Goal: Communication & Community: Answer question/provide support

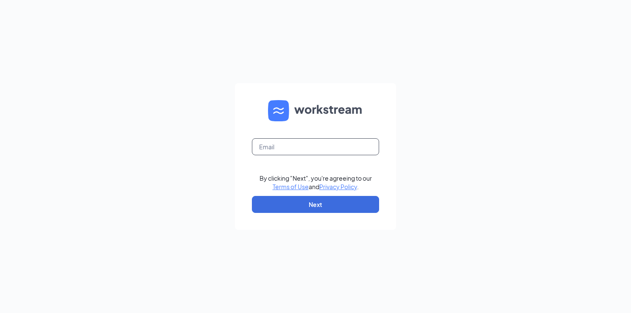
click at [280, 147] on input "text" at bounding box center [315, 146] width 127 height 17
type input "rrileydd@gmail.com"
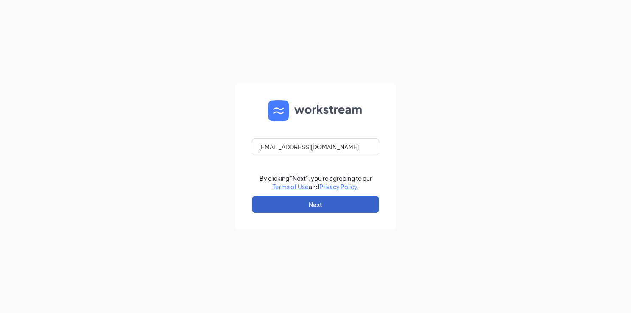
click at [290, 202] on button "Next" at bounding box center [315, 204] width 127 height 17
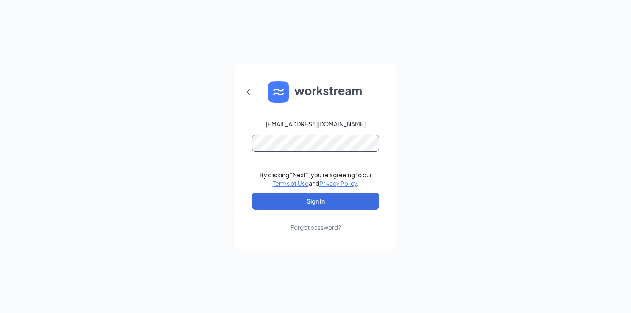
click at [252, 193] on button "Sign In" at bounding box center [315, 201] width 127 height 17
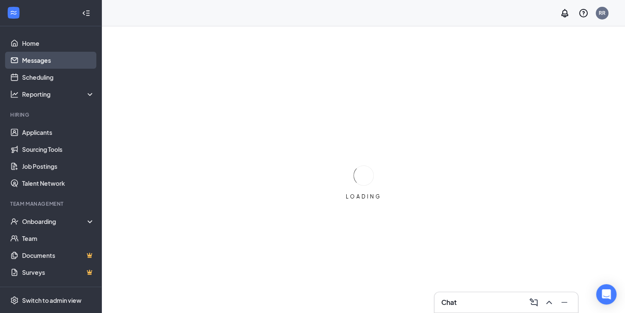
click at [39, 55] on link "Messages" at bounding box center [58, 60] width 73 height 17
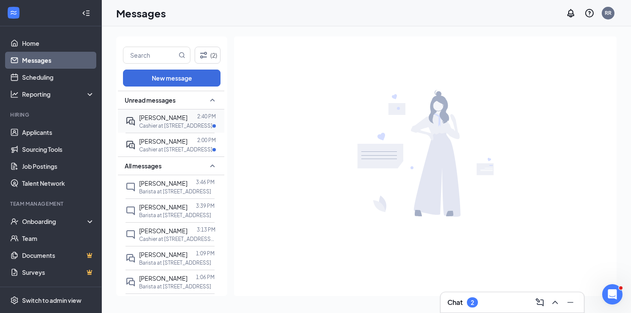
click at [165, 122] on p "Cashier at [STREET_ADDRESS]" at bounding box center [175, 125] width 73 height 7
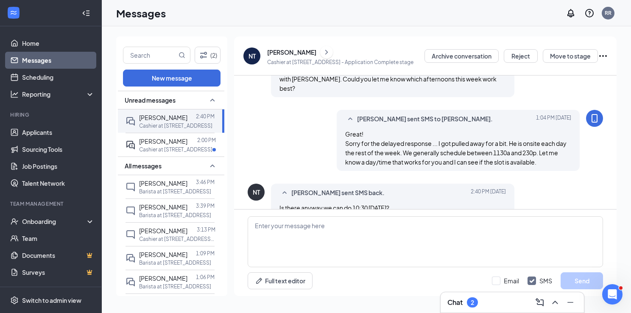
scroll to position [195, 0]
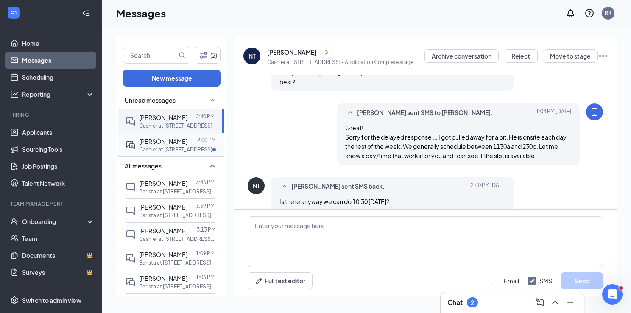
click at [172, 140] on span "GRAY JEFFERY" at bounding box center [163, 141] width 48 height 8
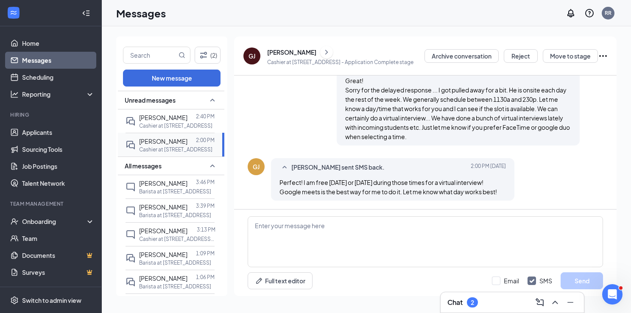
scroll to position [270, 0]
drag, startPoint x: 158, startPoint y: 120, endPoint x: 160, endPoint y: 126, distance: 6.3
click at [158, 120] on span "Nayeli Tejeda" at bounding box center [163, 118] width 48 height 8
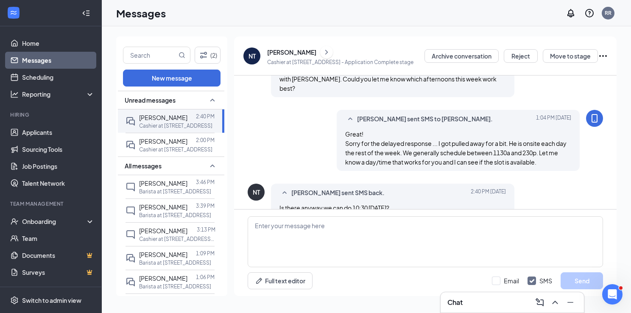
scroll to position [195, 0]
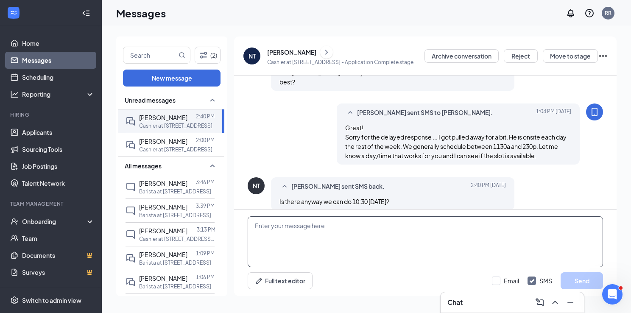
click at [308, 217] on textarea at bounding box center [425, 241] width 355 height 51
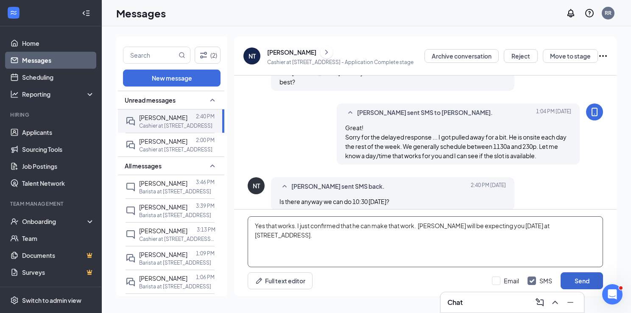
type textarea "Yes that works. I just confirmed that he can make that work. Jon will be expect…"
click at [585, 279] on button "Send" at bounding box center [582, 280] width 42 height 17
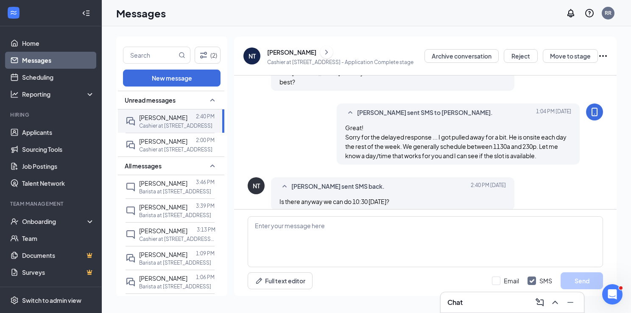
scroll to position [250, 0]
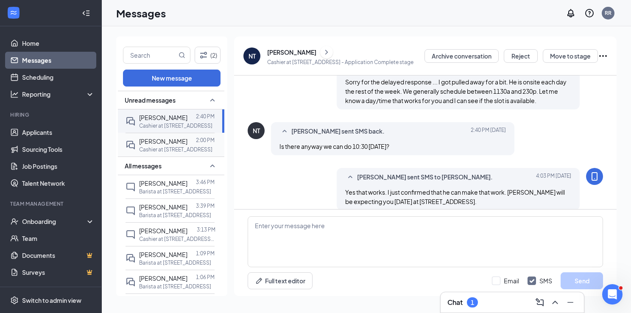
click at [154, 140] on span "GRAY JEFFERY" at bounding box center [163, 141] width 48 height 8
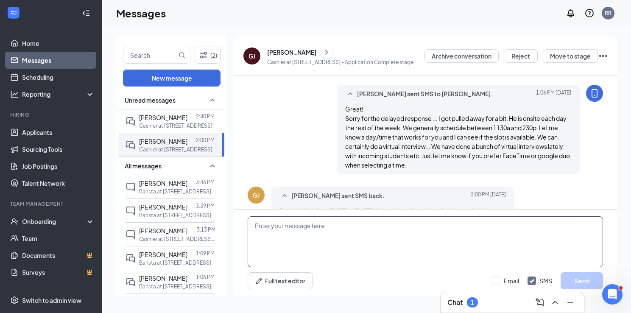
scroll to position [270, 0]
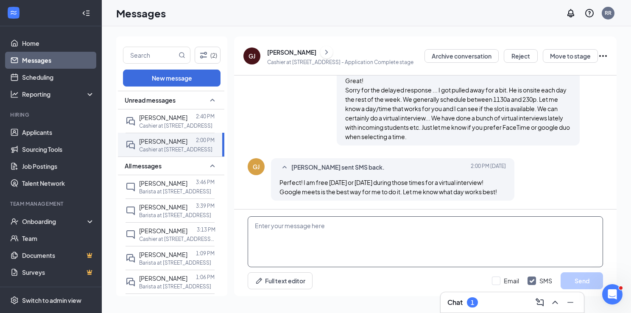
click at [307, 224] on textarea at bounding box center [425, 241] width 355 height 51
type textarea "I"
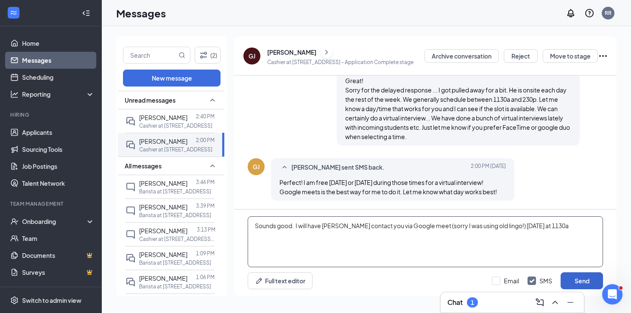
type textarea "Sounds good. I will have Jon contact you via Google meet (sorry I was using old…"
click at [591, 276] on button "Send" at bounding box center [582, 280] width 42 height 17
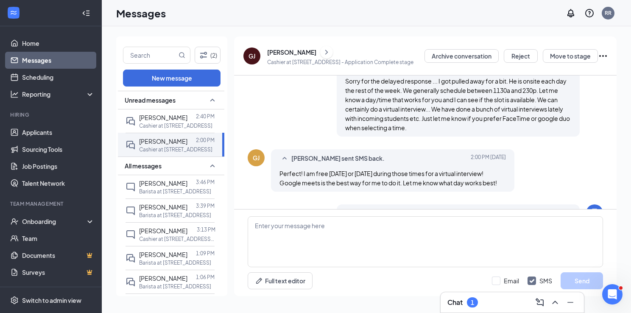
scroll to position [325, 0]
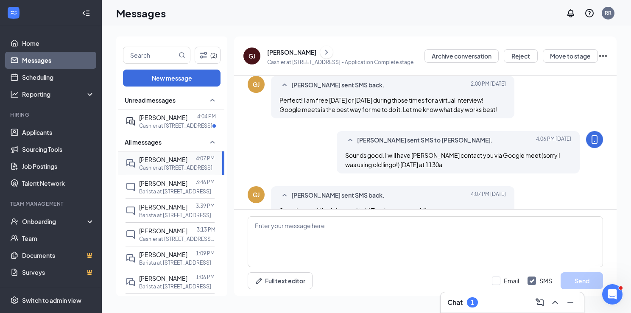
scroll to position [398, 0]
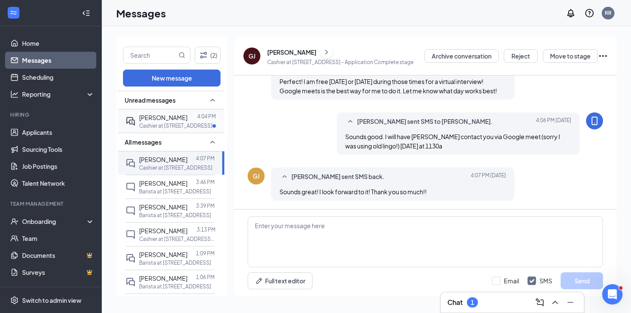
click at [167, 126] on p "Cashier at [STREET_ADDRESS]" at bounding box center [175, 125] width 73 height 7
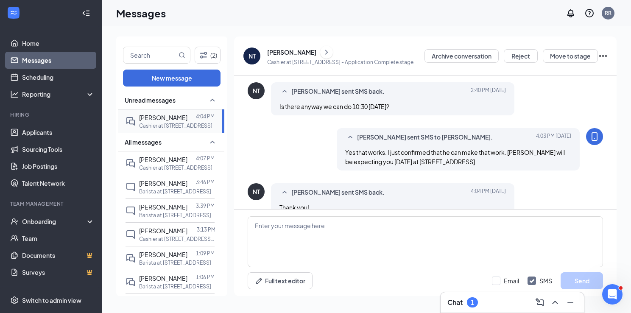
scroll to position [323, 0]
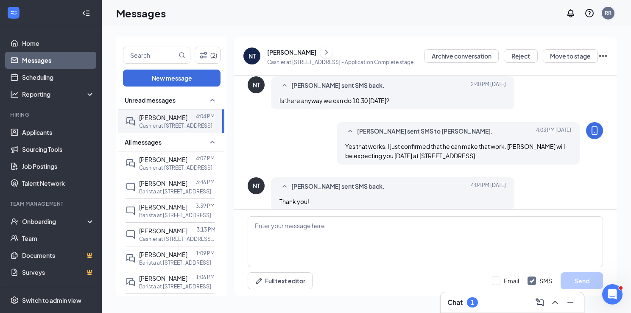
click at [608, 12] on div "RR" at bounding box center [608, 12] width 7 height 7
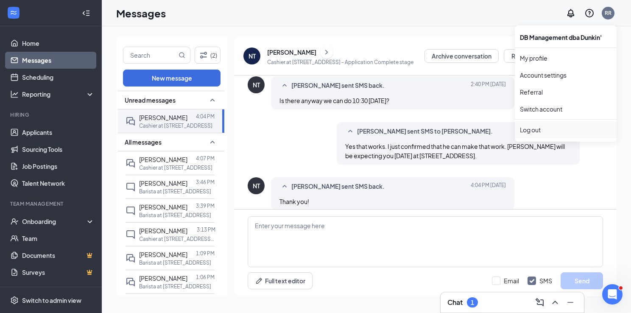
click at [543, 127] on div "Log out" at bounding box center [566, 130] width 92 height 8
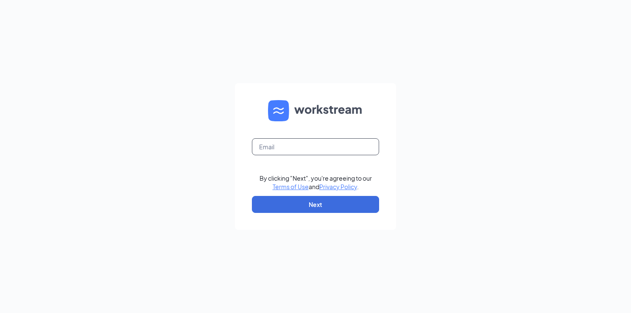
click at [274, 148] on input "text" at bounding box center [315, 146] width 127 height 17
type input "rrileydd@gmail.com"
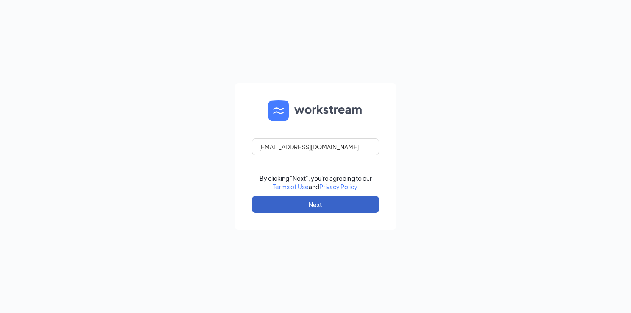
click at [282, 202] on button "Next" at bounding box center [315, 204] width 127 height 17
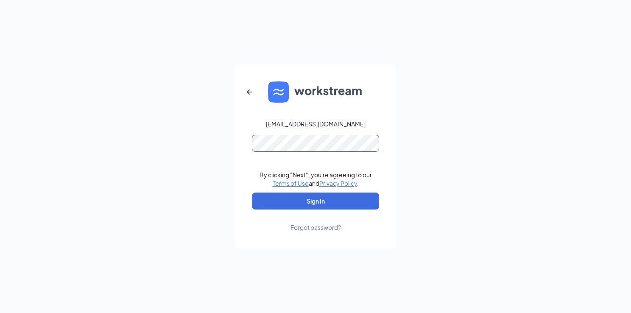
click at [252, 193] on button "Sign In" at bounding box center [315, 201] width 127 height 17
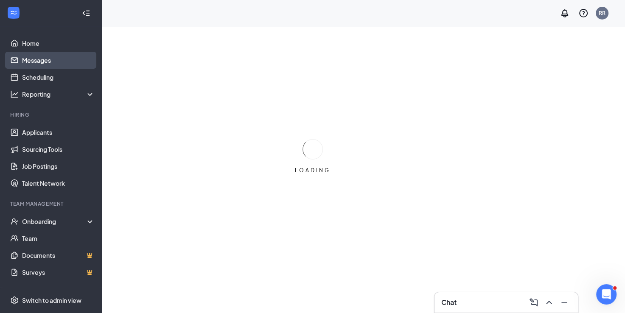
click at [39, 56] on link "Messages" at bounding box center [58, 60] width 73 height 17
